Goal: Information Seeking & Learning: Learn about a topic

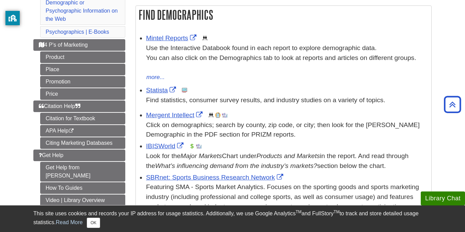
scroll to position [117, 0]
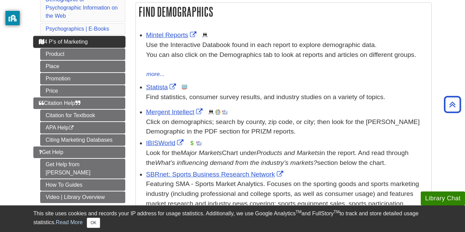
click at [71, 43] on span "4 P's of Marketing" at bounding box center [63, 42] width 49 height 6
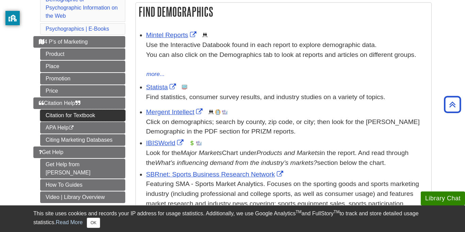
click at [63, 116] on link "Citation for Textbook" at bounding box center [82, 116] width 85 height 12
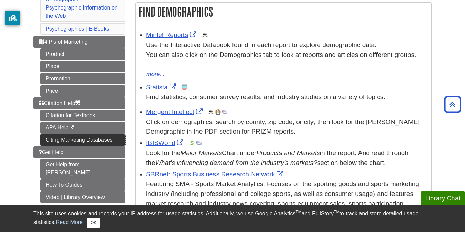
click at [52, 138] on link "Citing Marketing Databases" at bounding box center [82, 140] width 85 height 12
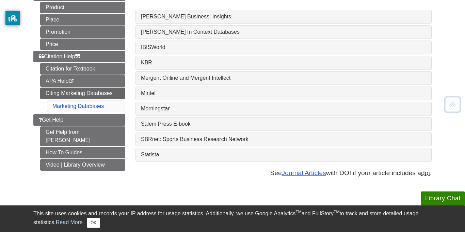
scroll to position [108, 0]
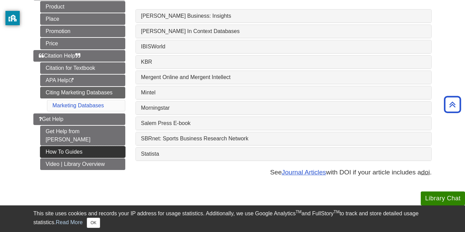
click at [87, 146] on link "How To Guides" at bounding box center [82, 152] width 85 height 12
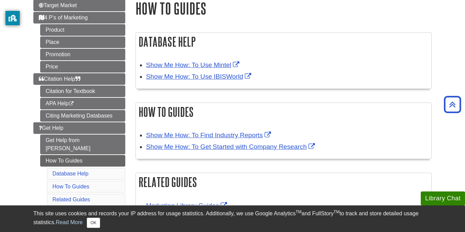
scroll to position [83, 0]
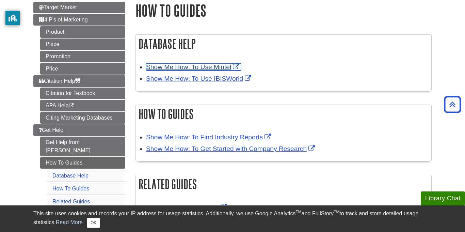
click at [196, 66] on link "Show Me How: To Use Mintel" at bounding box center [193, 66] width 95 height 7
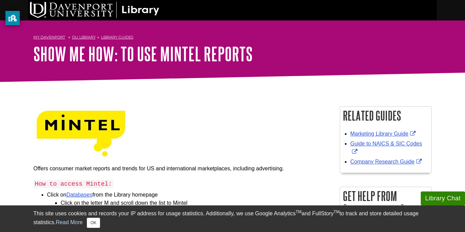
click at [464, 32] on div "My [PERSON_NAME] DU Library Library Guides How To Guide/Research Tips Show Me H…" at bounding box center [232, 51] width 465 height 62
click at [464, 20] on div "My [PERSON_NAME] DU Library Library Guides How To Guide/Research Tips Show Me H…" at bounding box center [232, 51] width 465 height 62
click at [464, 17] on div "Search" at bounding box center [232, 10] width 465 height 20
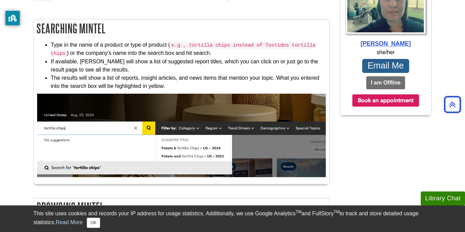
scroll to position [259, 0]
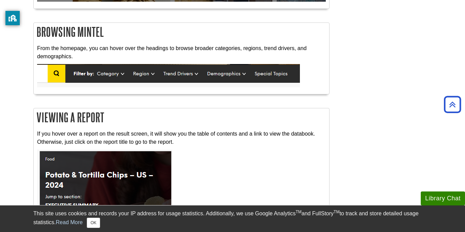
scroll to position [422, 0]
